Goal: Find contact information: Find contact information

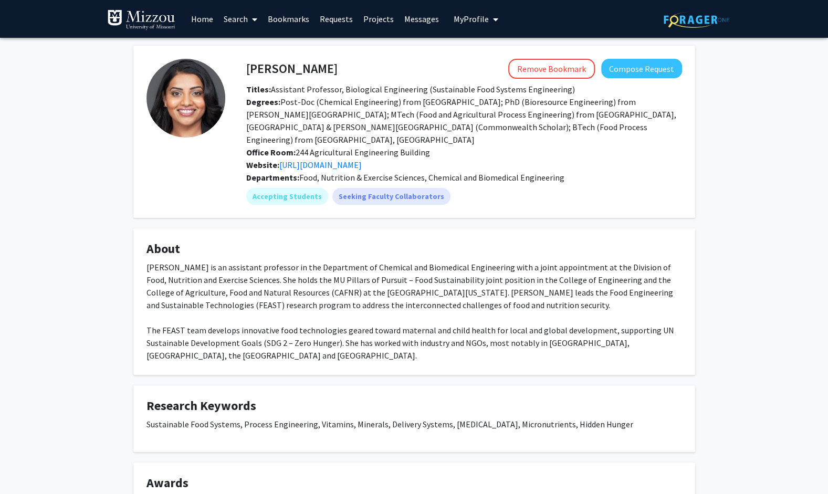
click at [326, 418] on p "Sustainable Food Systems, Process Engineering, Vitamins, Minerals, Delivery Sys…" at bounding box center [415, 424] width 536 height 13
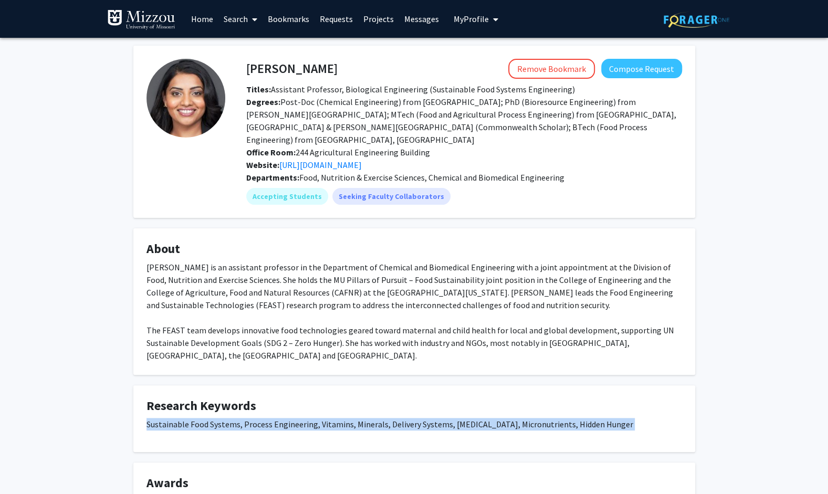
click at [326, 418] on p "Sustainable Food Systems, Process Engineering, Vitamins, Minerals, Delivery Sys…" at bounding box center [415, 424] width 536 height 13
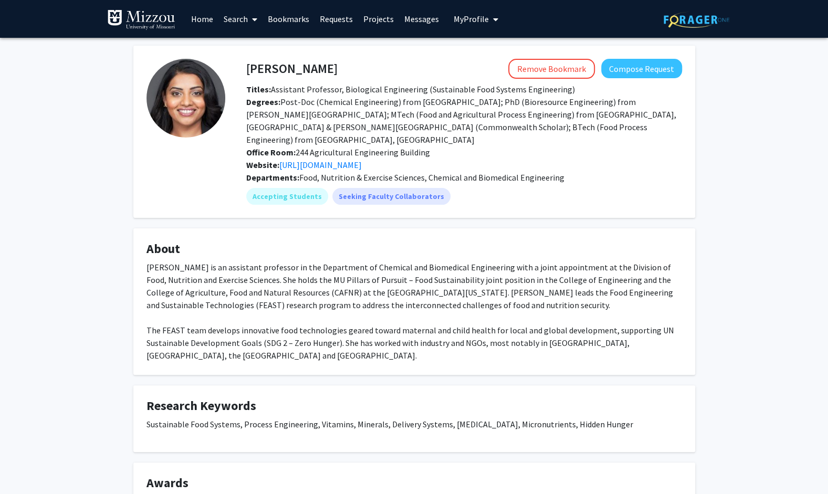
click at [530, 327] on div "[PERSON_NAME] is an assistant professor in the Department of Chemical and Biome…" at bounding box center [415, 311] width 536 height 101
click at [395, 147] on span "Office Room: 244 Agricultural Engineering Building" at bounding box center [338, 152] width 184 height 11
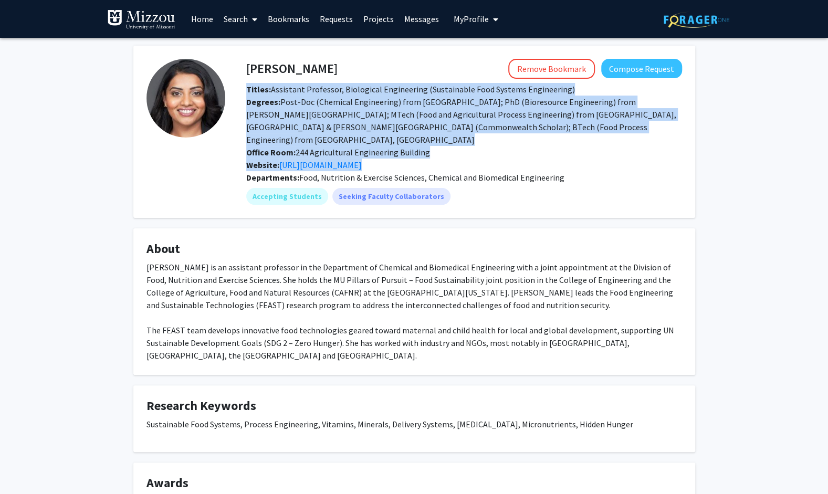
click at [395, 146] on div "Office Room: 244 Agricultural Engineering Building" at bounding box center [464, 152] width 452 height 13
click at [285, 107] on span "Degrees: Post-Doc (Chemical Engineering) from [GEOGRAPHIC_DATA]; PhD (Bioresour…" at bounding box center [461, 121] width 430 height 48
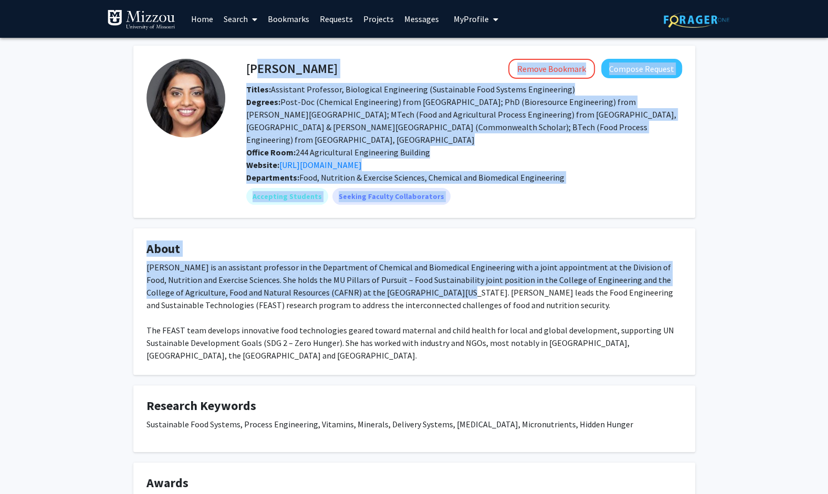
drag, startPoint x: 251, startPoint y: 68, endPoint x: 395, endPoint y: 282, distance: 258.0
click at [395, 282] on div "[PERSON_NAME] Remove Bookmark Compose Request Titles: Assistant Professor, Biol…" at bounding box center [415, 283] width 578 height 475
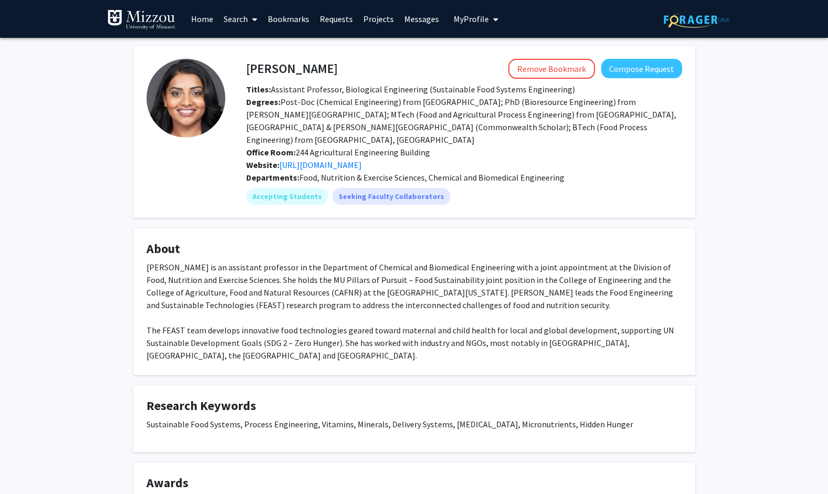
drag, startPoint x: 395, startPoint y: 282, endPoint x: 425, endPoint y: 309, distance: 40.9
click at [425, 309] on div "[PERSON_NAME] is an assistant professor in the Department of Chemical and Biome…" at bounding box center [415, 311] width 536 height 101
